Goal: Register for event/course

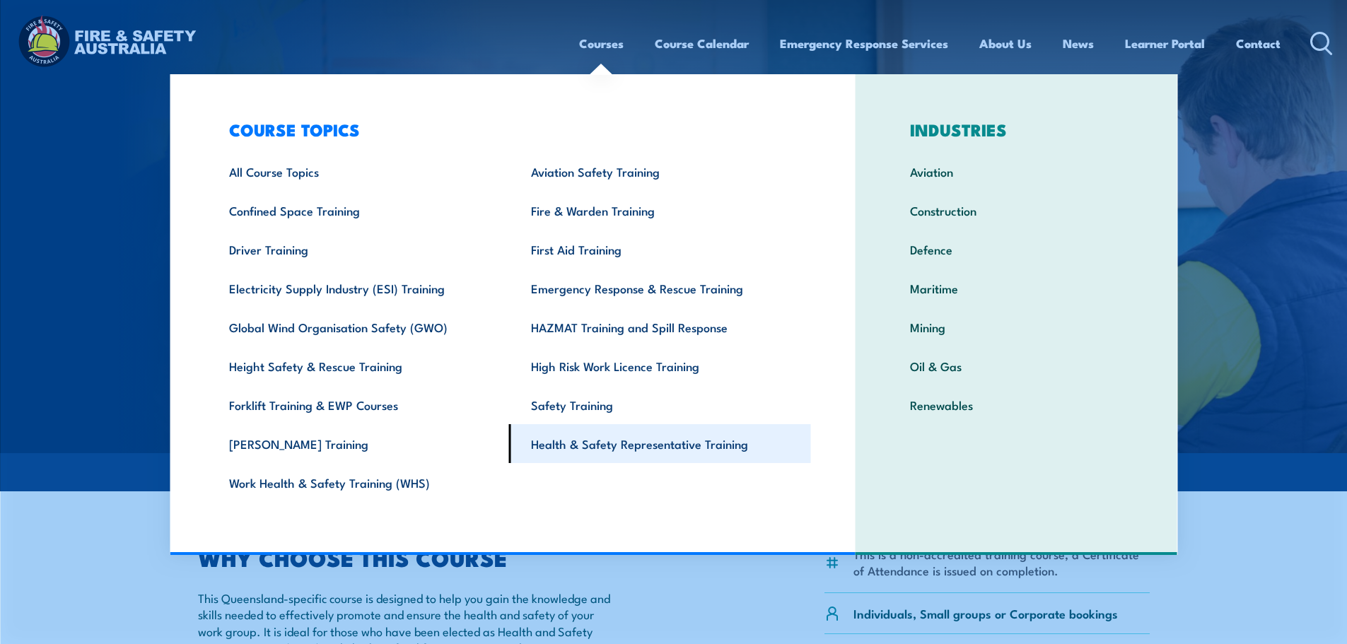
click at [610, 446] on link "Health & Safety Representative Training" at bounding box center [660, 443] width 302 height 39
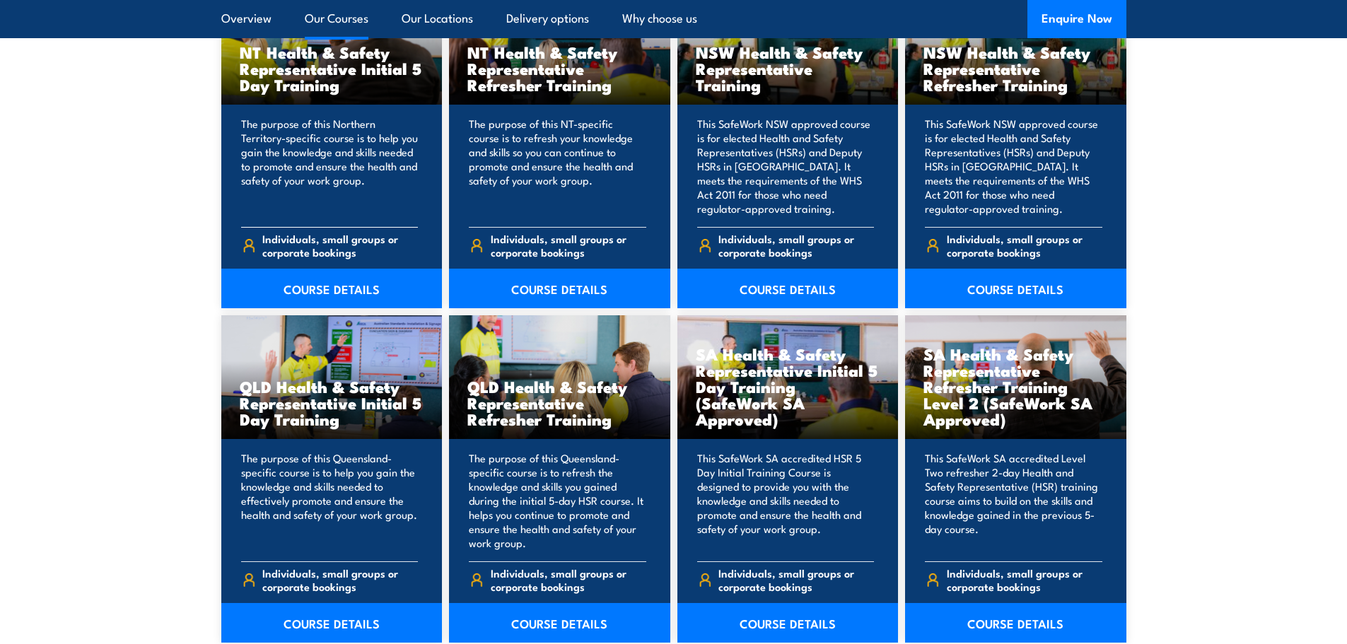
scroll to position [1626, 0]
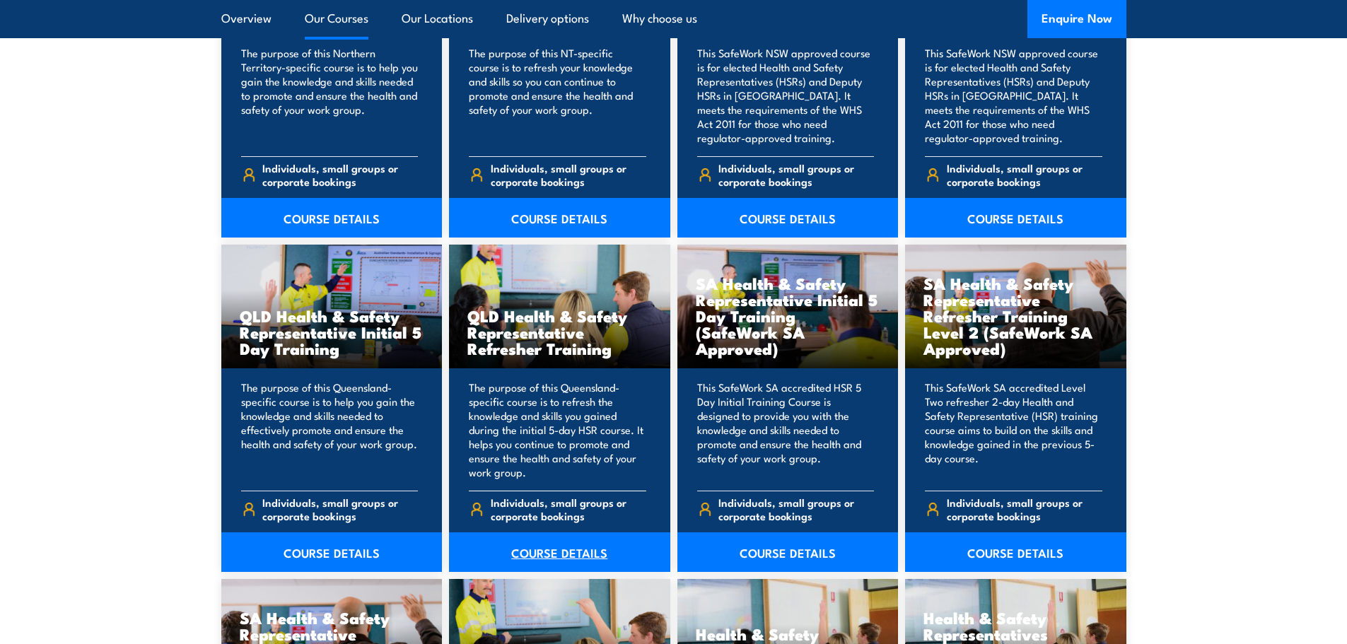
click at [584, 553] on link "COURSE DETAILS" at bounding box center [559, 552] width 221 height 40
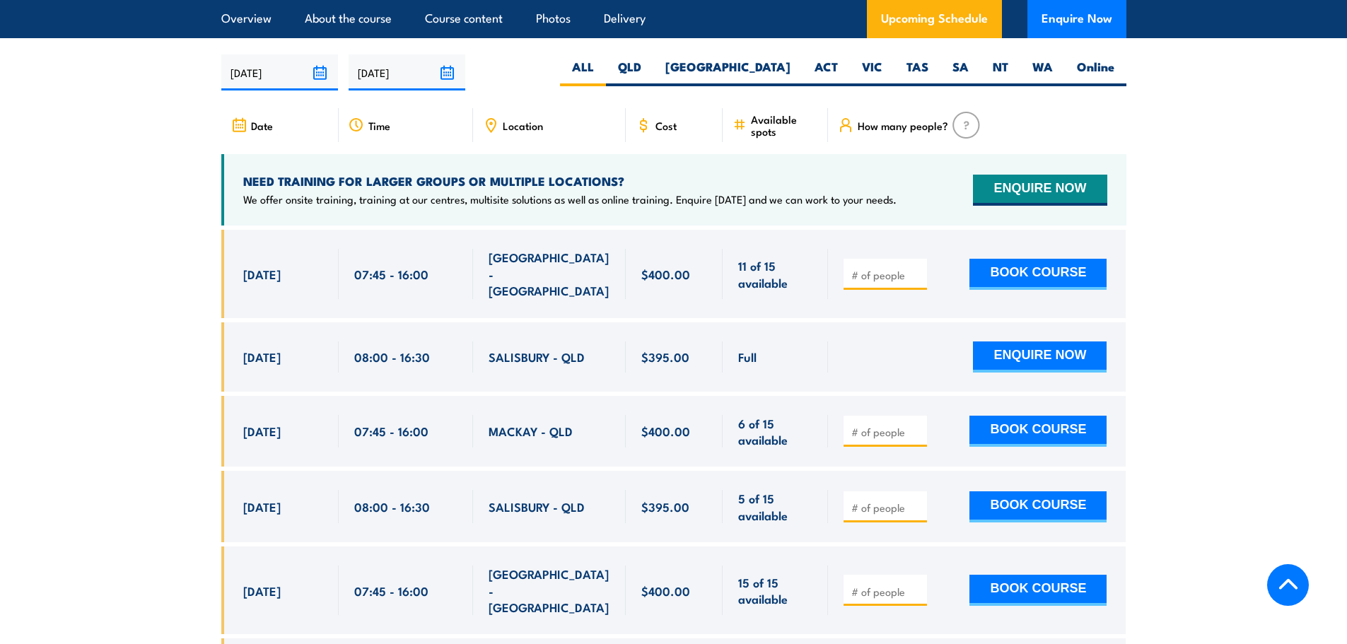
scroll to position [2545, 0]
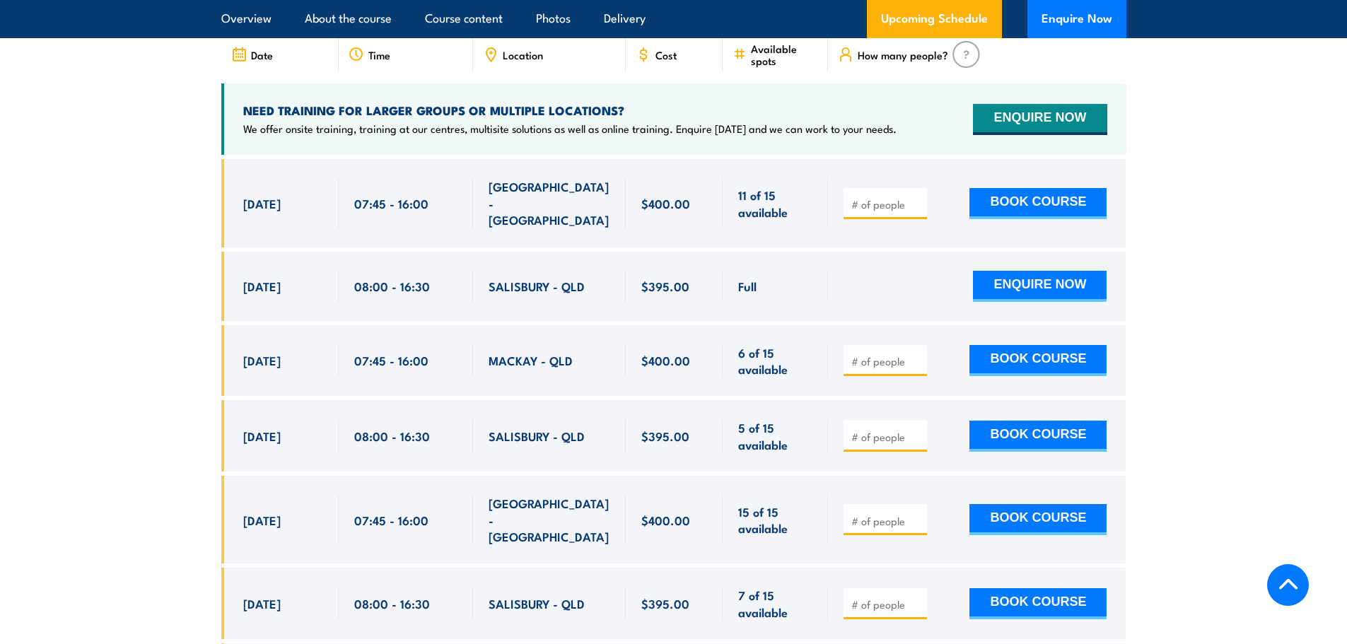
click at [503, 61] on span "Location" at bounding box center [523, 55] width 40 height 12
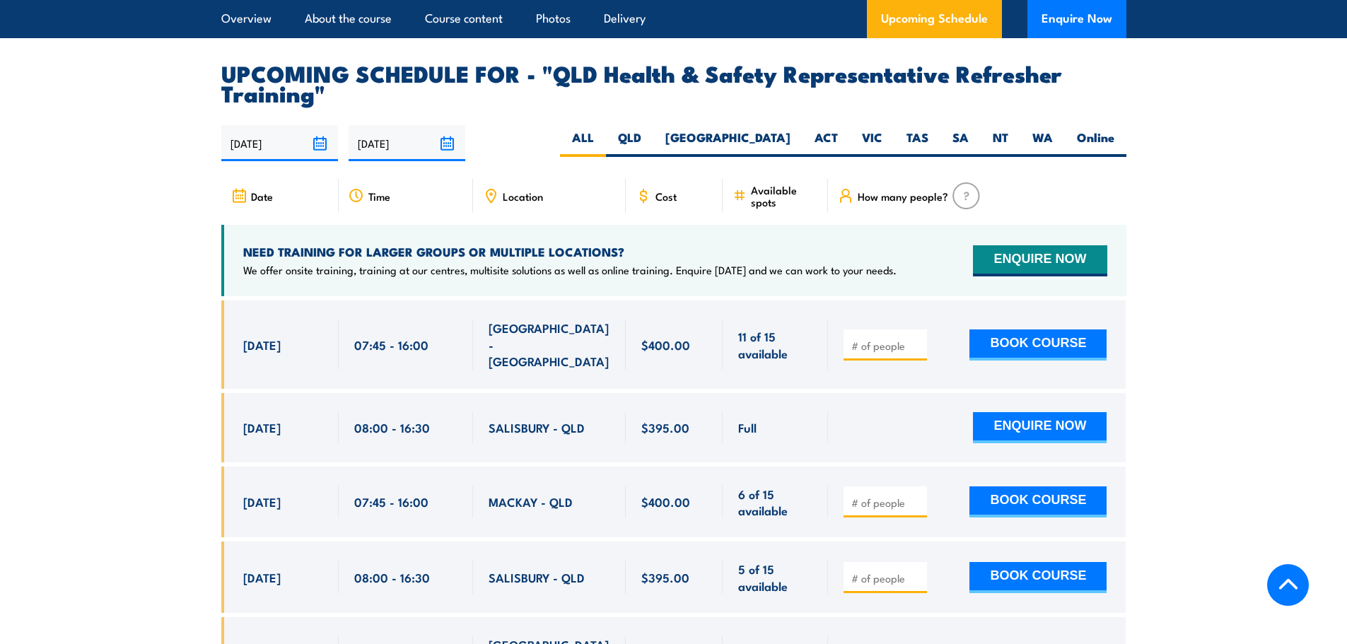
click at [503, 202] on span "Location" at bounding box center [523, 196] width 40 height 12
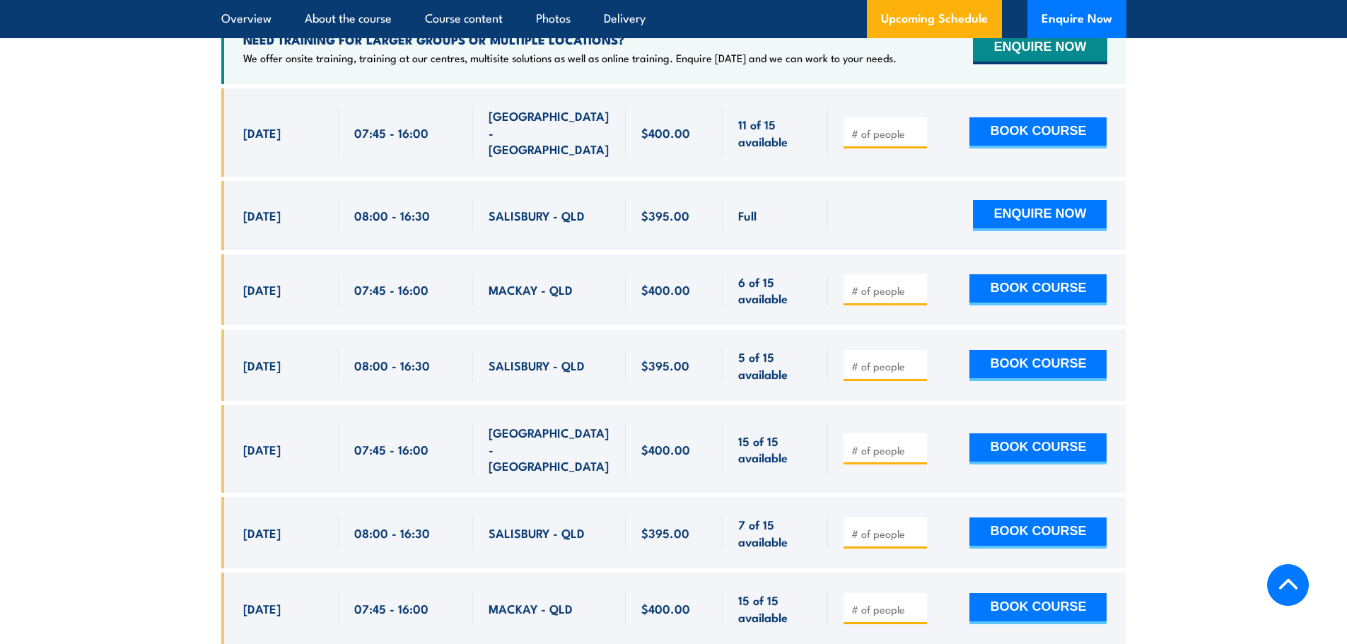
click at [164, 534] on section "UPCOMING SCHEDULE FOR - "QLD Health & Safety Representative Refresher Training"…" at bounding box center [673, 380] width 1347 height 1058
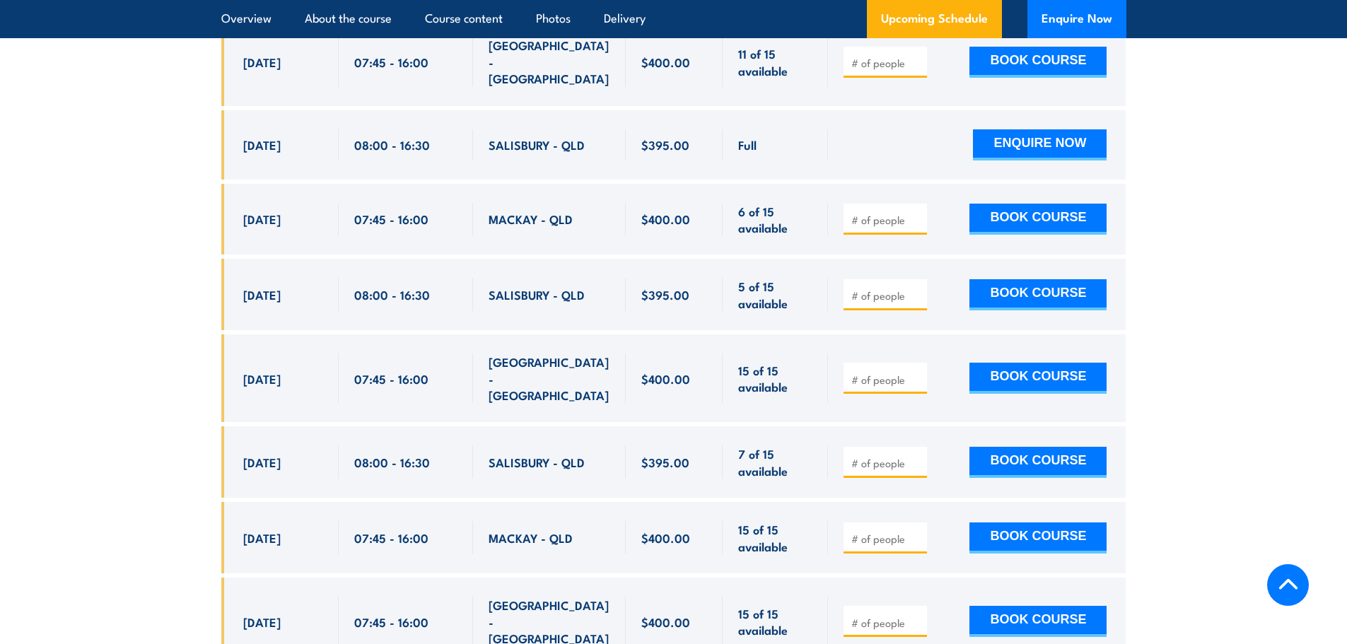
scroll to position [2757, 0]
